Goal: Information Seeking & Learning: Learn about a topic

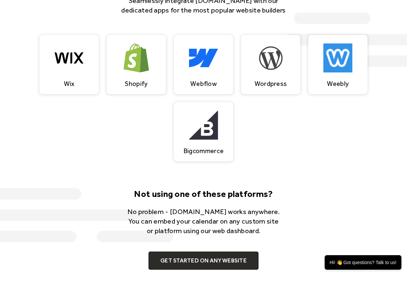
scroll to position [402, 0]
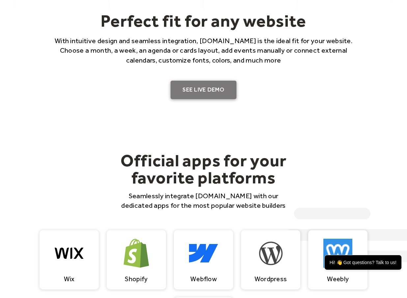
click at [215, 91] on link "SEE LIVE DEMO" at bounding box center [204, 90] width 66 height 18
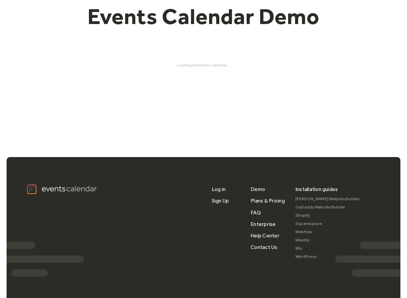
scroll to position [64, 0]
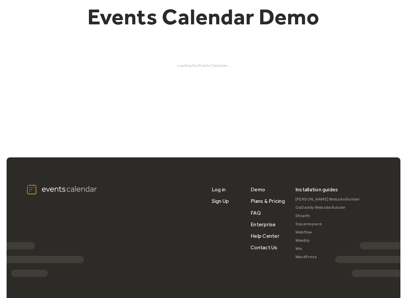
click at [221, 18] on h1 "Events Calendar Demo" at bounding box center [203, 16] width 253 height 27
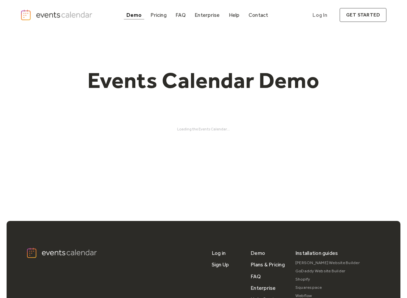
click at [206, 120] on div "Events Calendar Demo Loading the Events Calendar..." at bounding box center [203, 99] width 366 height 138
click at [205, 129] on div "Loading the Events Calendar..." at bounding box center [203, 129] width 366 height 5
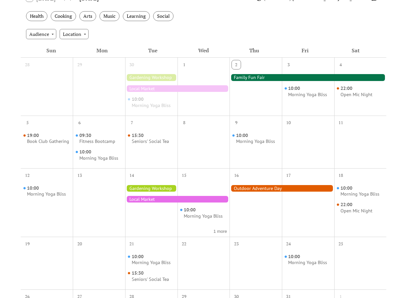
scroll to position [147, 0]
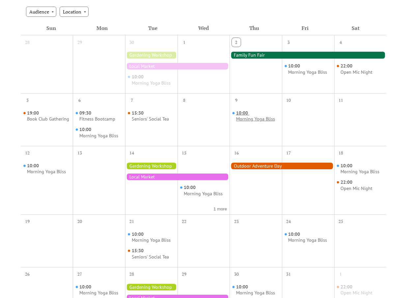
click at [245, 119] on div "Morning Yoga Bliss" at bounding box center [255, 119] width 39 height 6
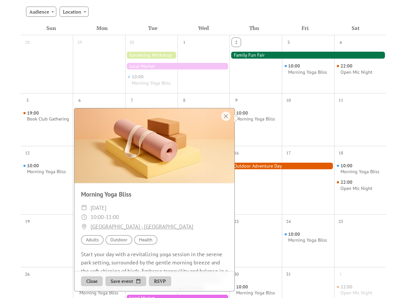
scroll to position [0, 0]
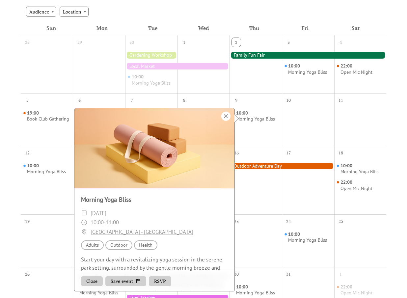
click at [226, 114] on div at bounding box center [225, 116] width 9 height 9
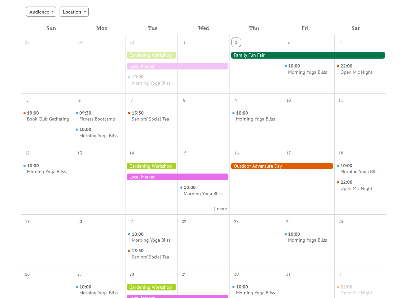
click at [390, 119] on div "Events Calendar Demo Loading the Events Calendar..." at bounding box center [203, 152] width 407 height 538
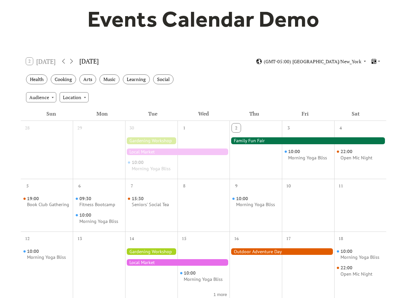
scroll to position [60, 0]
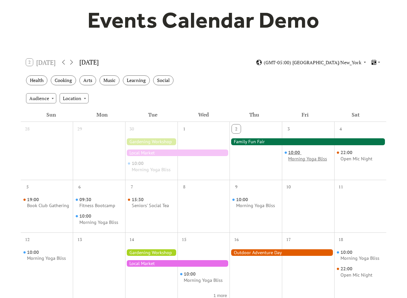
click at [303, 158] on div "Morning Yoga Bliss" at bounding box center [307, 159] width 39 height 6
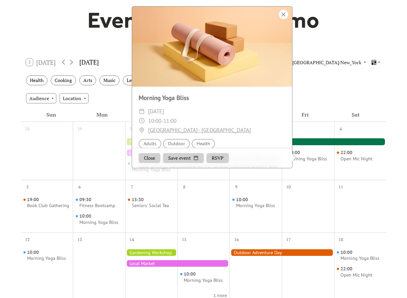
click at [285, 14] on div at bounding box center [283, 14] width 9 height 9
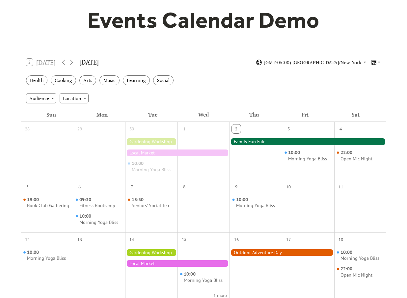
click at [397, 150] on div "Events Calendar Demo Loading the Events Calendar..." at bounding box center [203, 239] width 407 height 538
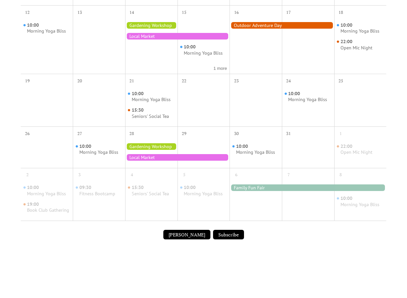
scroll to position [0, 0]
